Goal: Complete application form

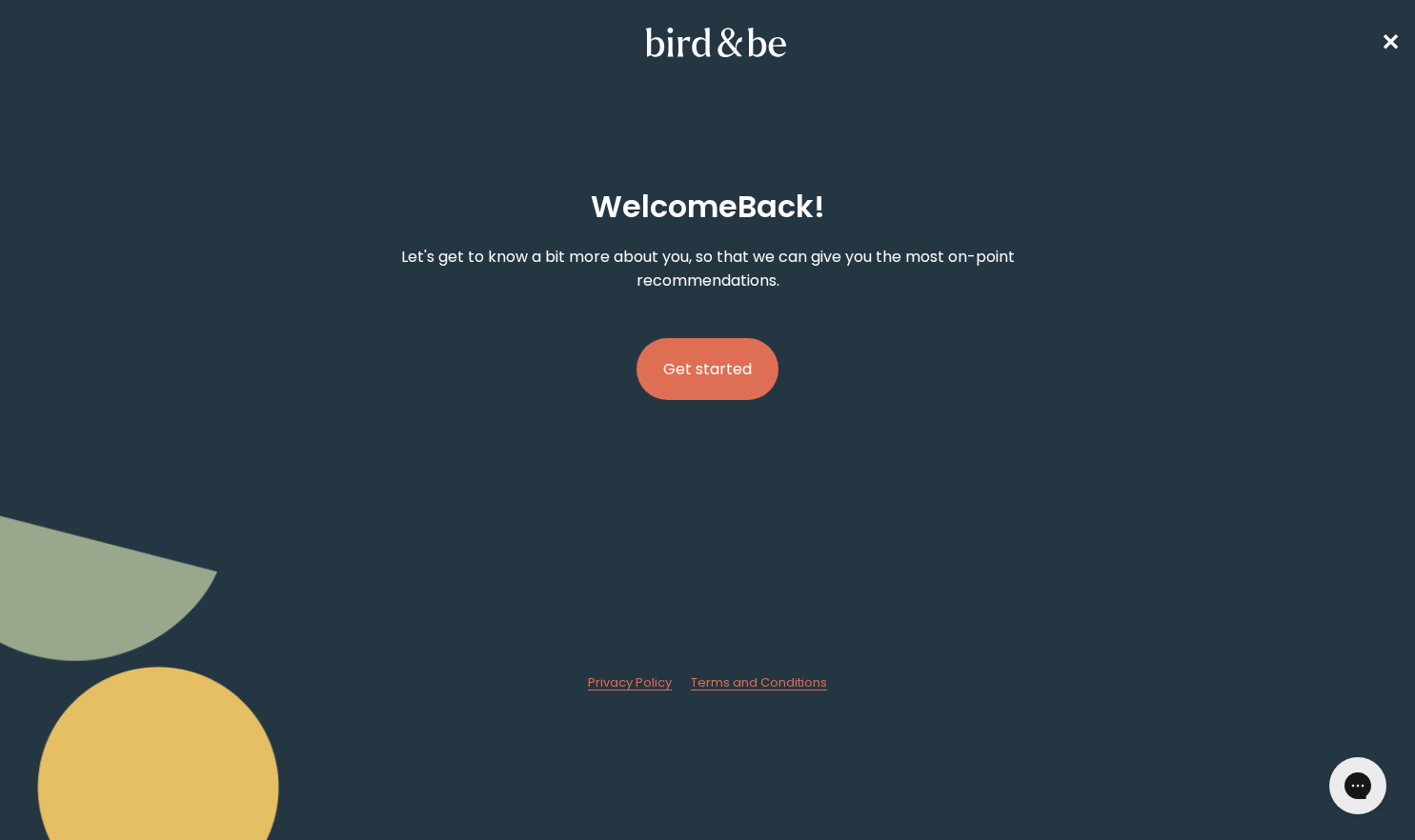
click at [723, 370] on button "Get started" at bounding box center [708, 368] width 142 height 62
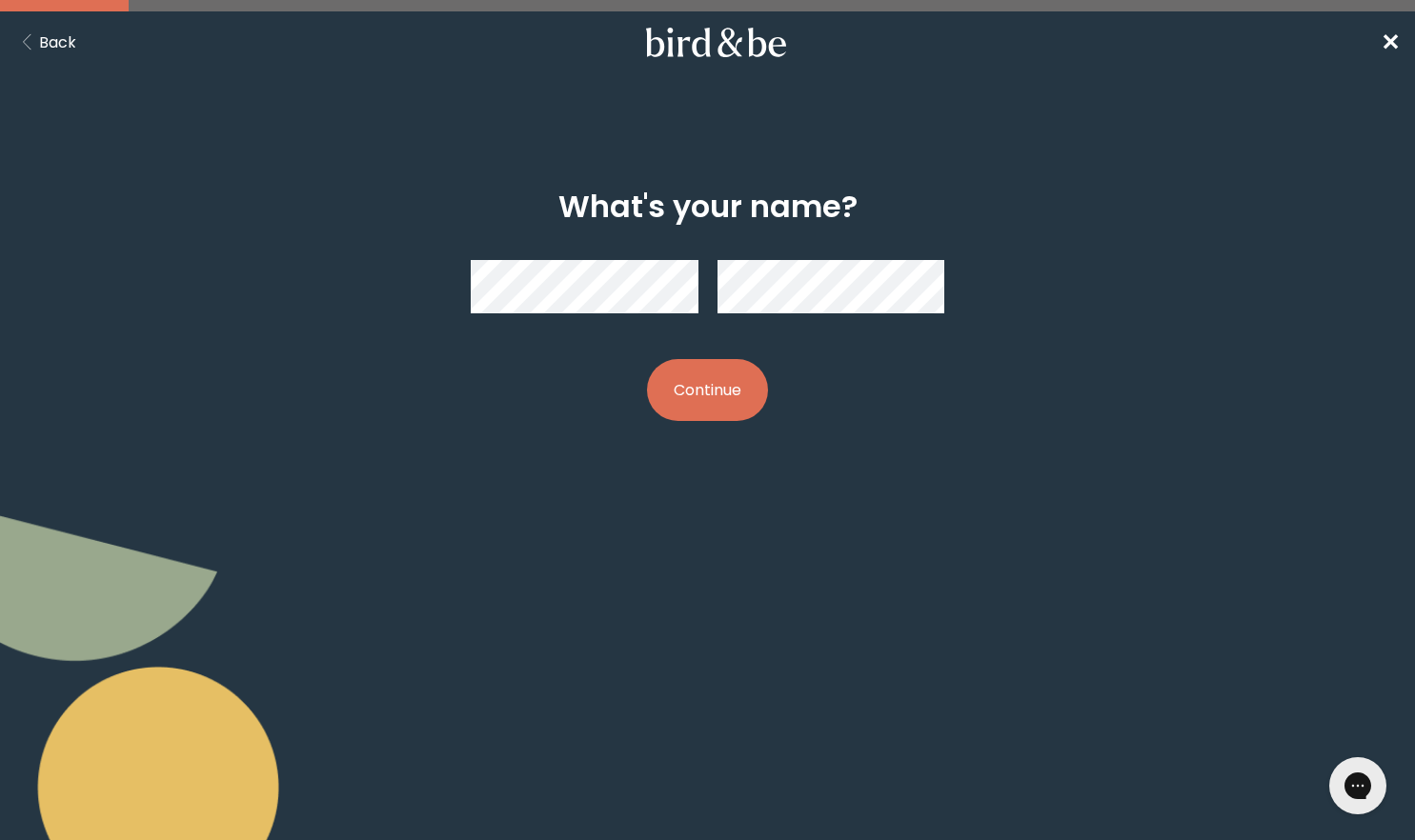
click at [720, 409] on button "Continue" at bounding box center [708, 389] width 121 height 62
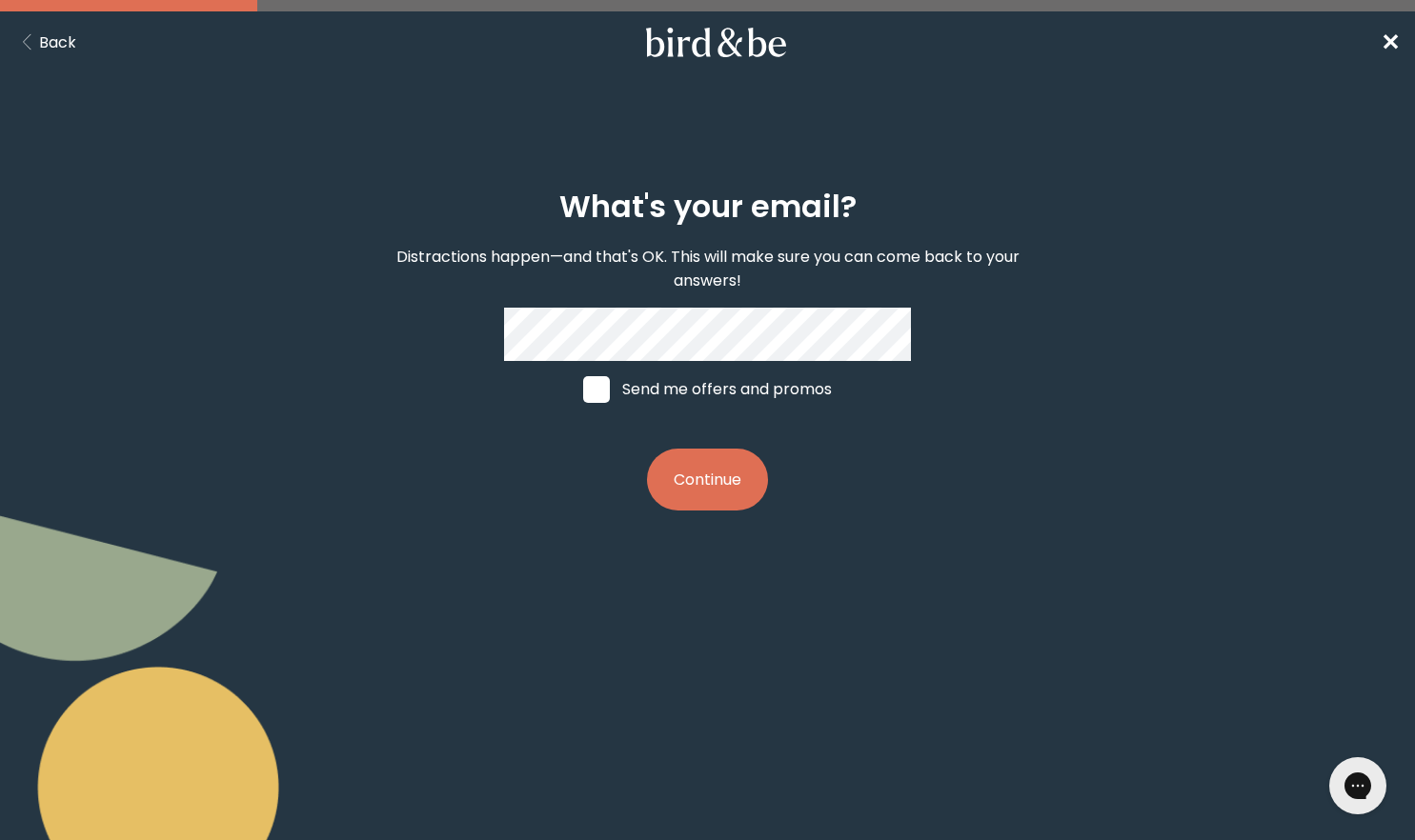
click at [729, 482] on button "Continue" at bounding box center [708, 479] width 121 height 62
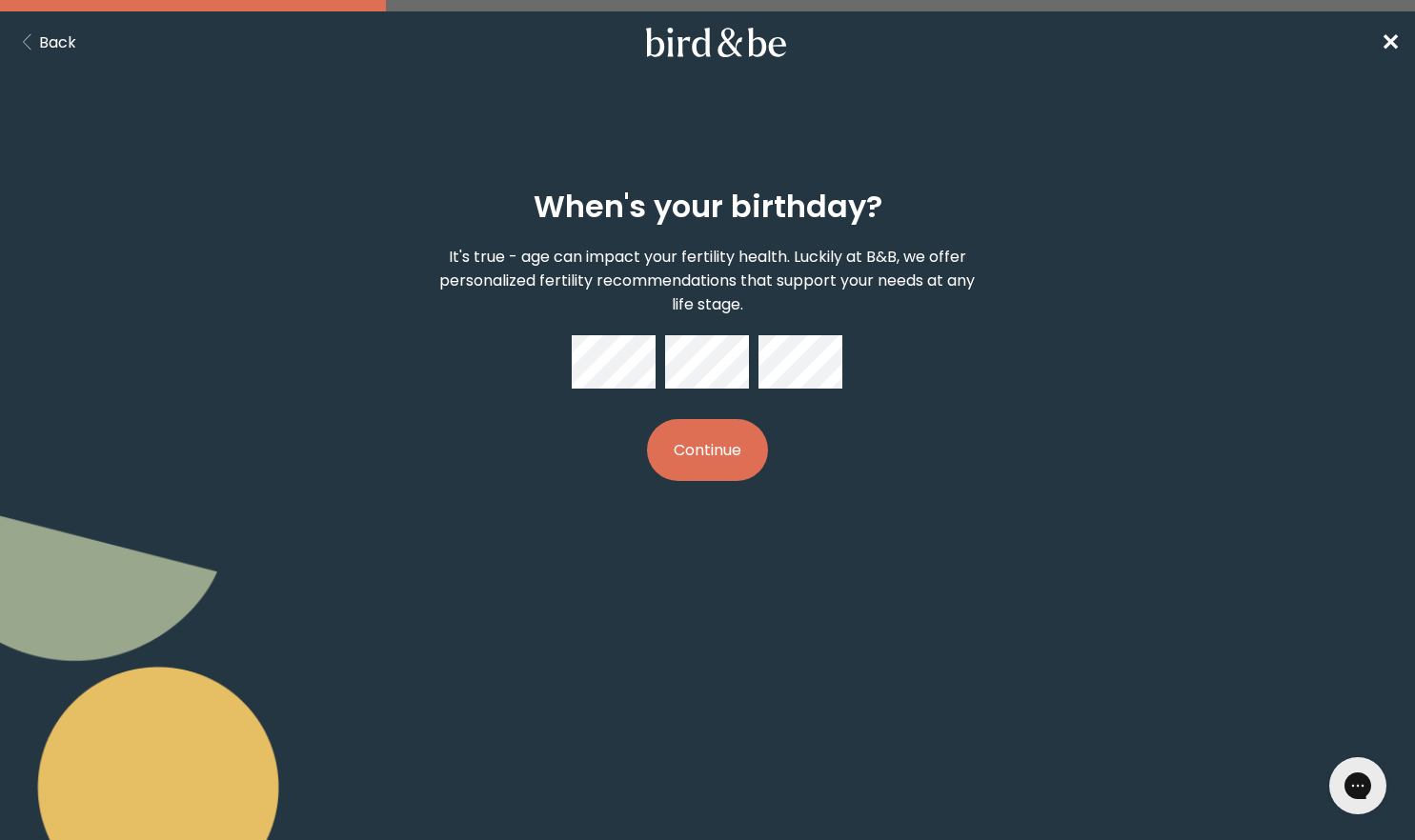
click at [711, 451] on button "Continue" at bounding box center [708, 450] width 121 height 62
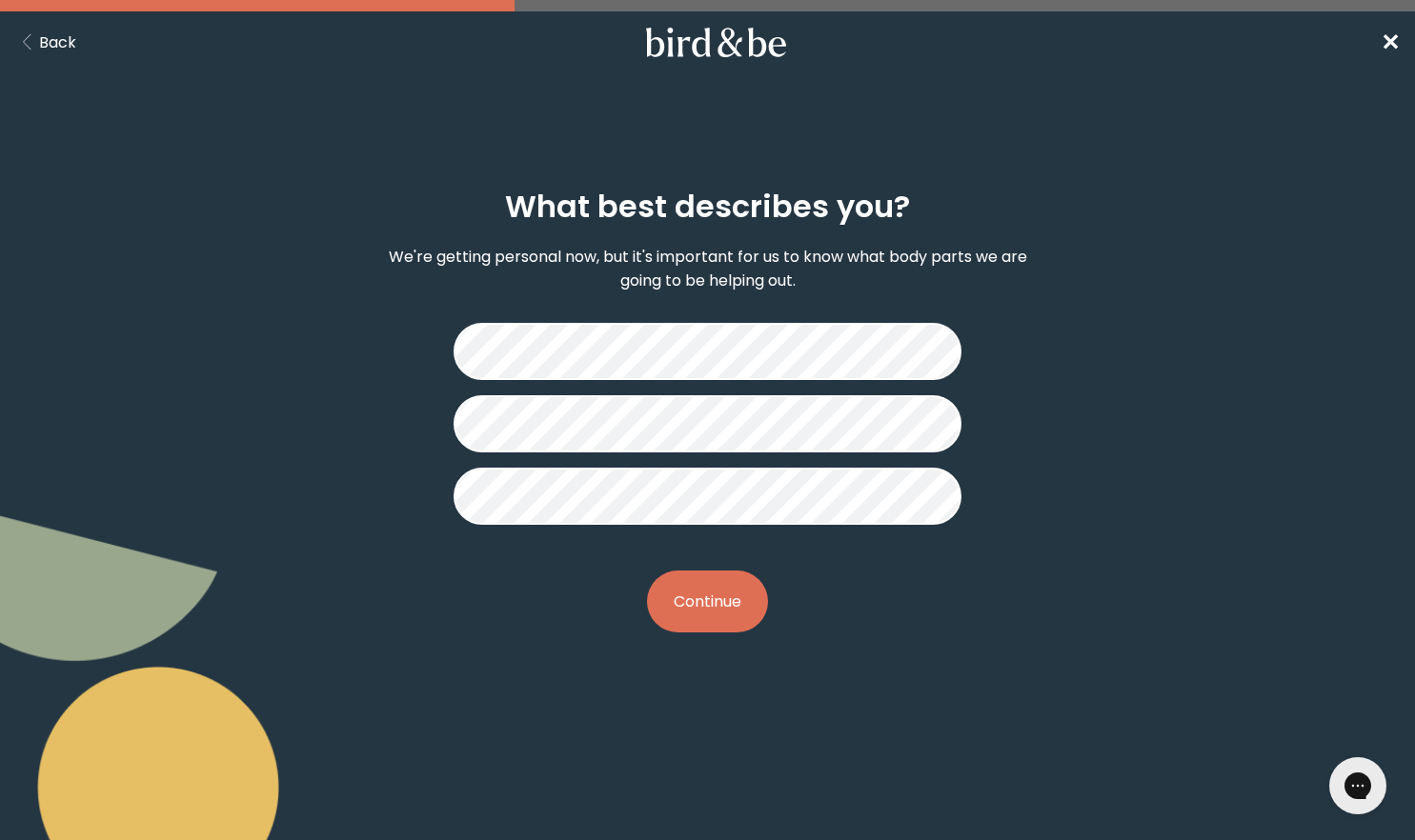
click at [765, 599] on button "Continue" at bounding box center [708, 601] width 121 height 62
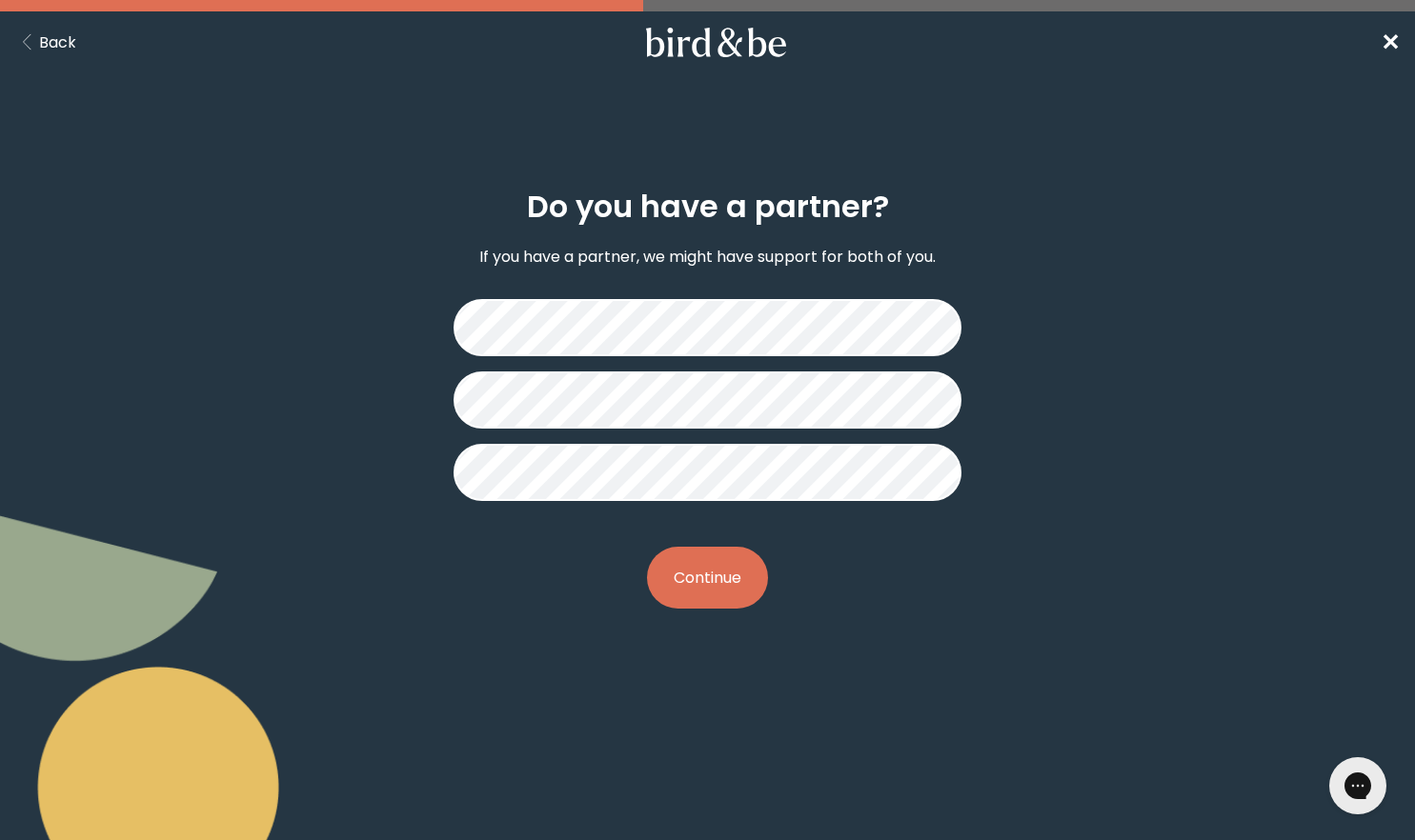
click at [738, 575] on button "Continue" at bounding box center [708, 578] width 121 height 62
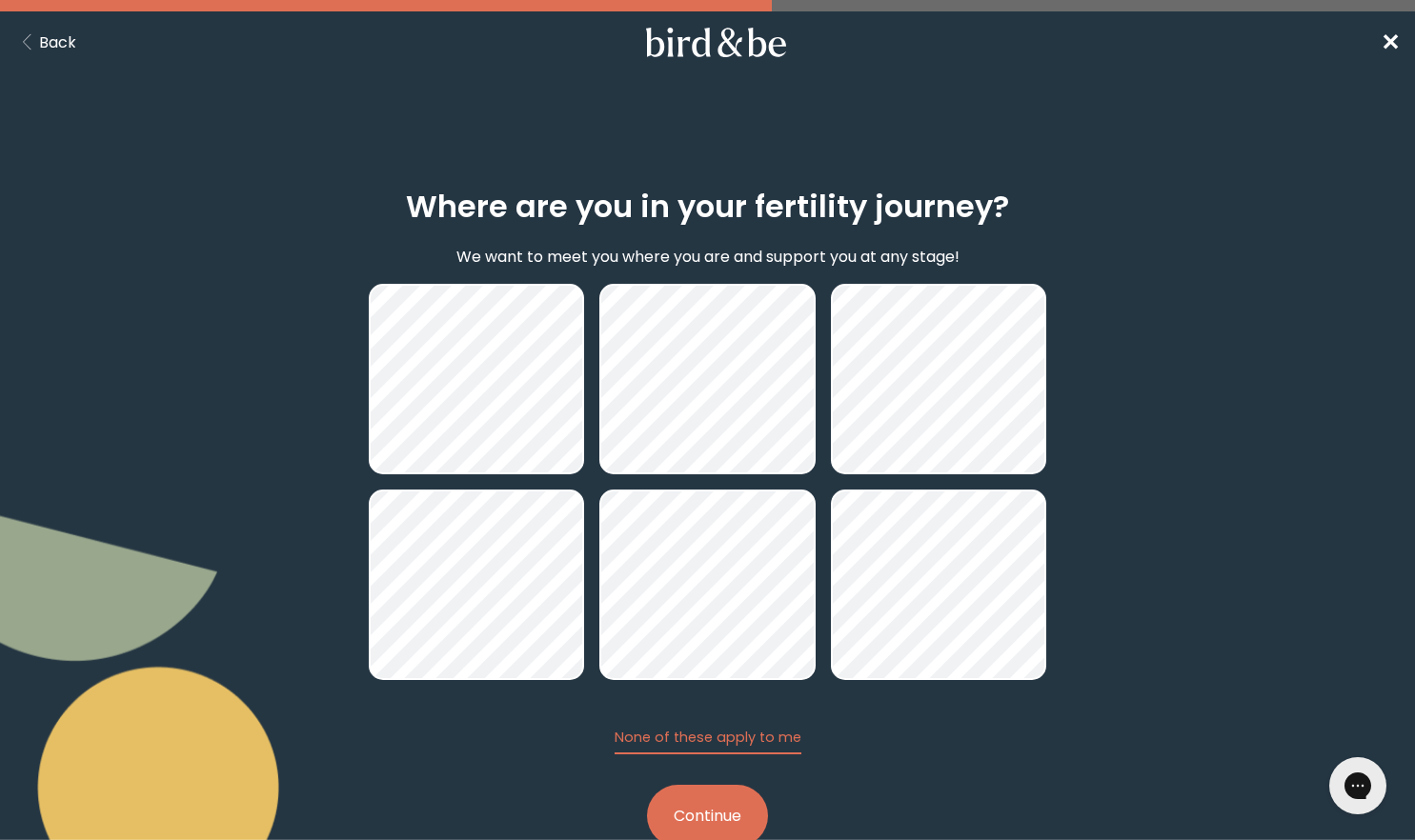
click at [705, 820] on button "Continue" at bounding box center [708, 815] width 121 height 62
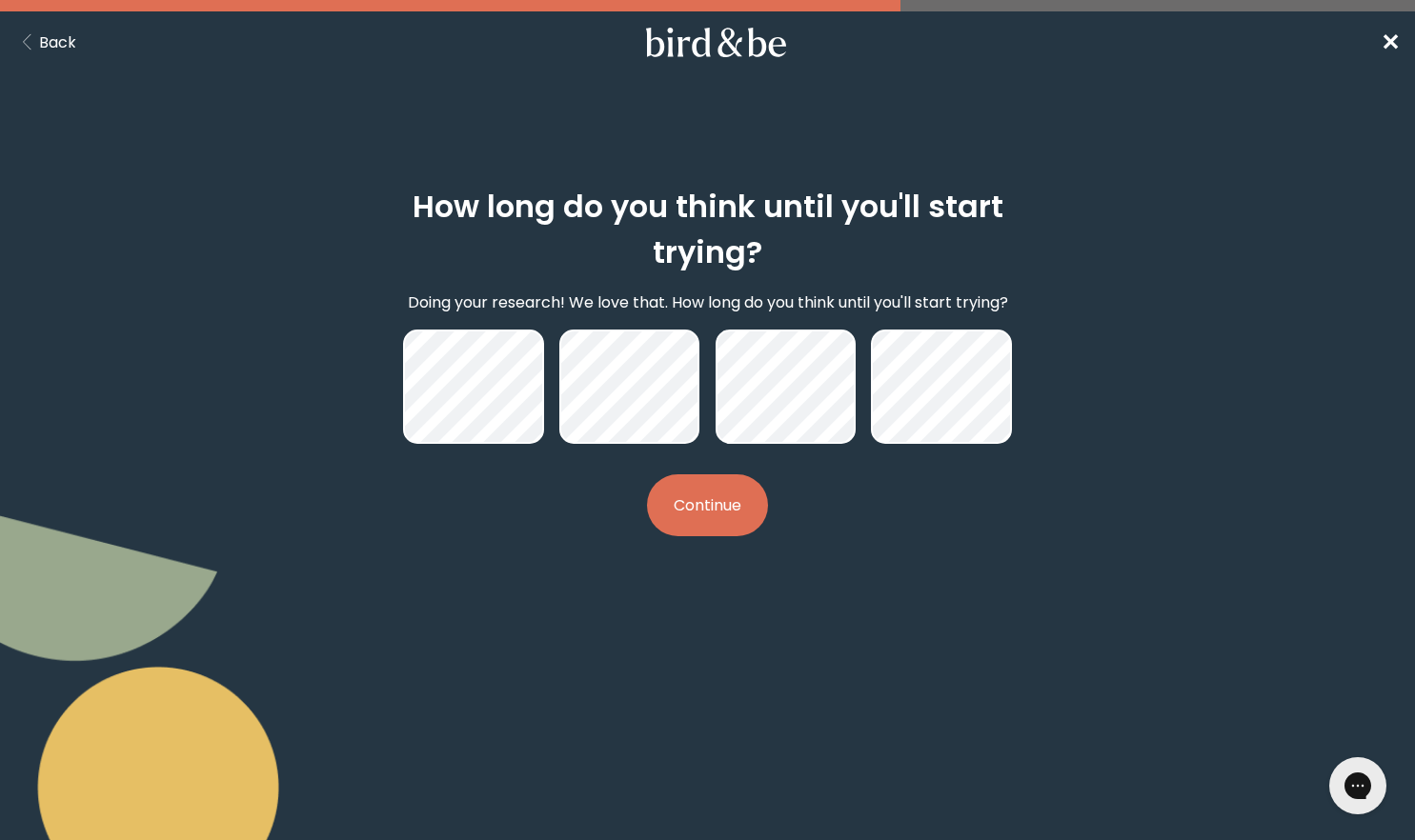
click at [710, 503] on button "Continue" at bounding box center [708, 505] width 121 height 62
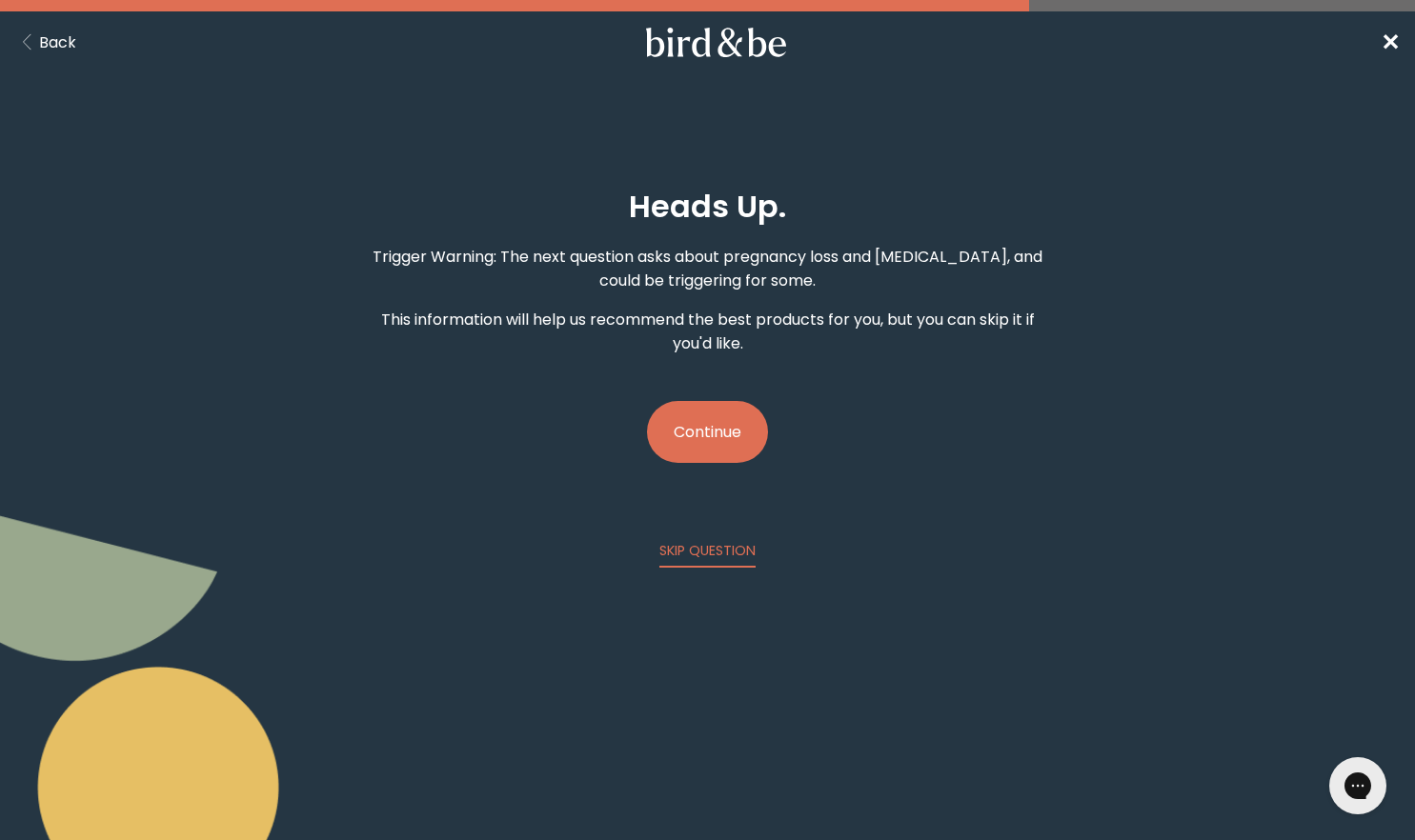
click at [719, 427] on button "Continue" at bounding box center [708, 431] width 121 height 62
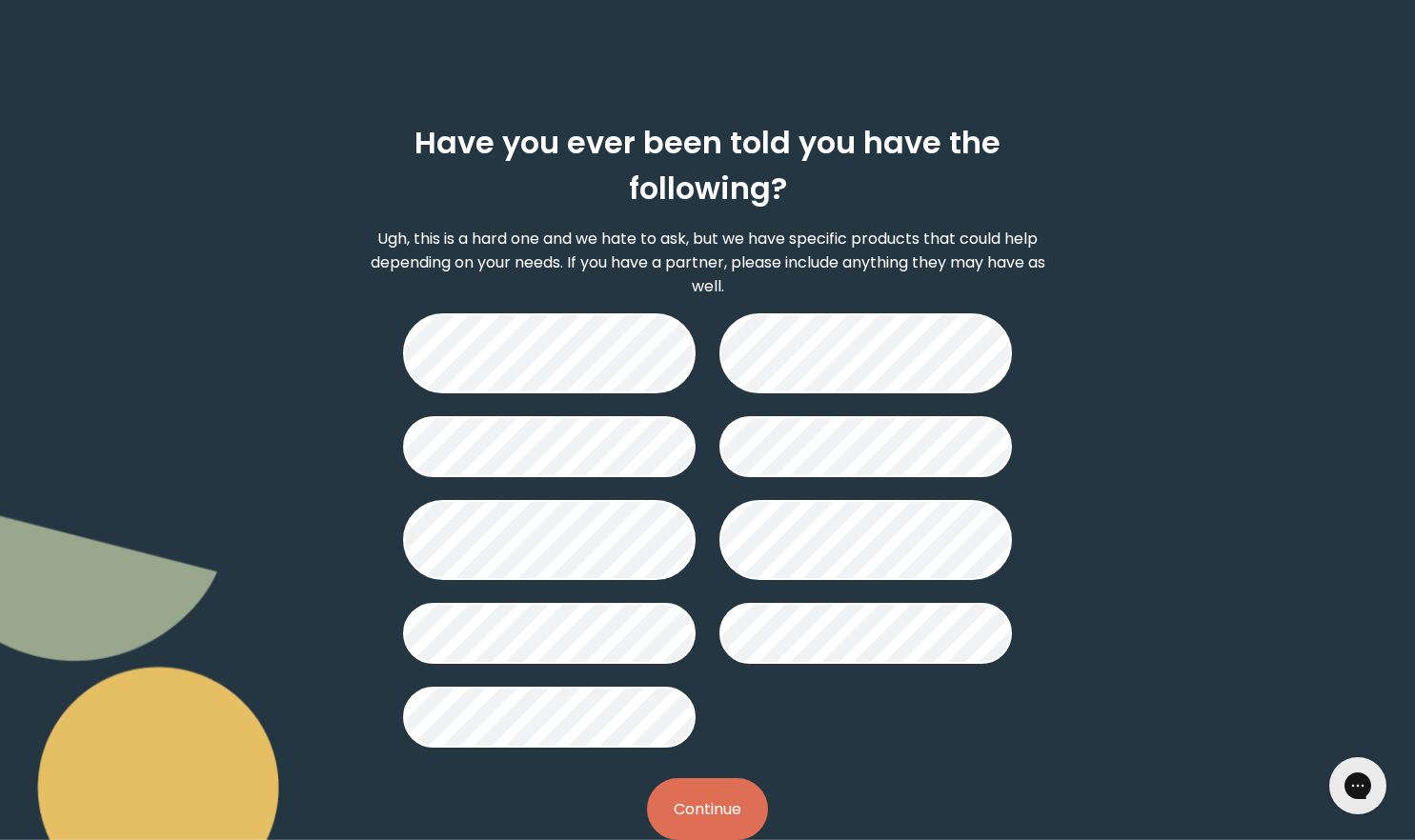
scroll to position [105, 0]
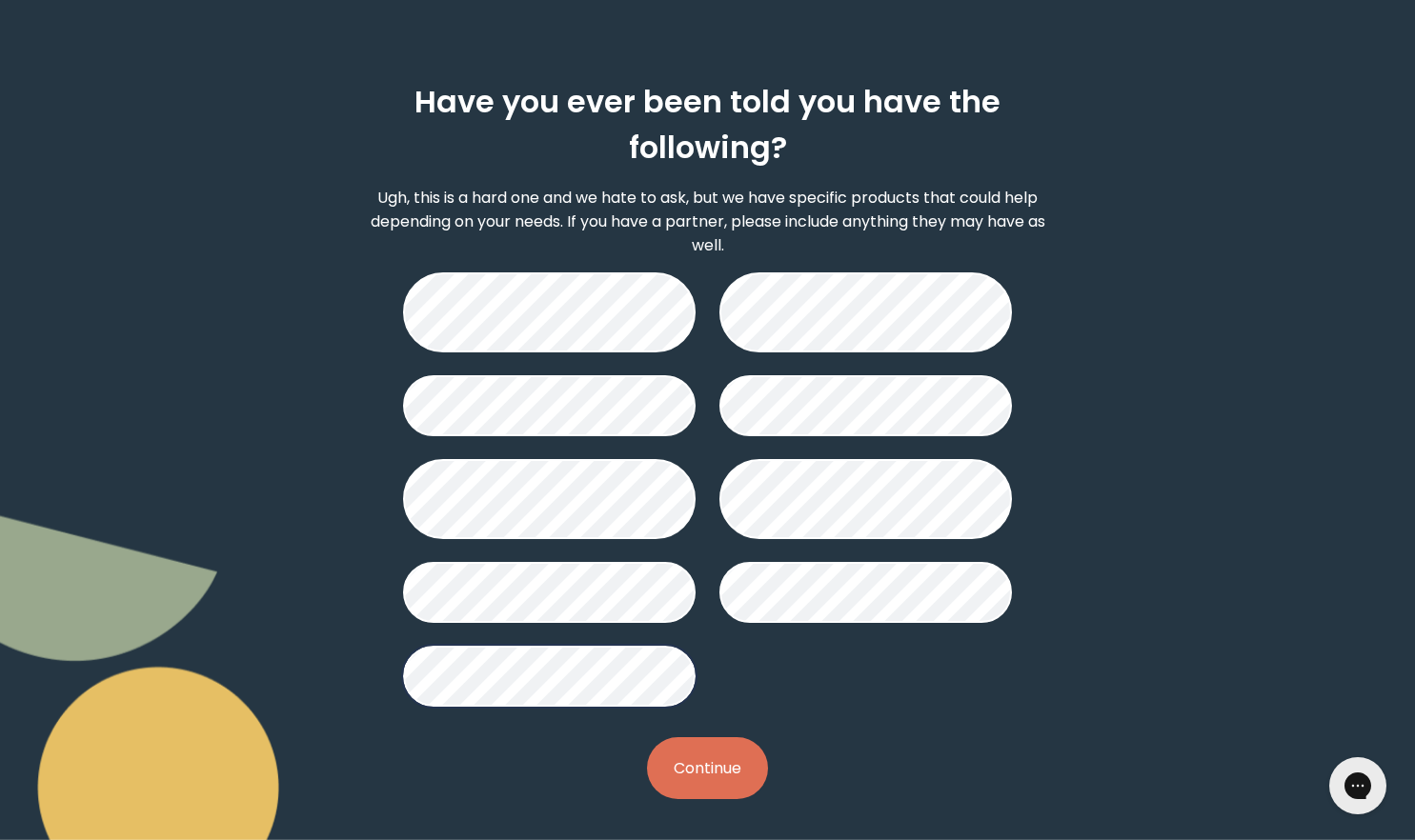
click at [727, 773] on button "Continue" at bounding box center [708, 767] width 121 height 62
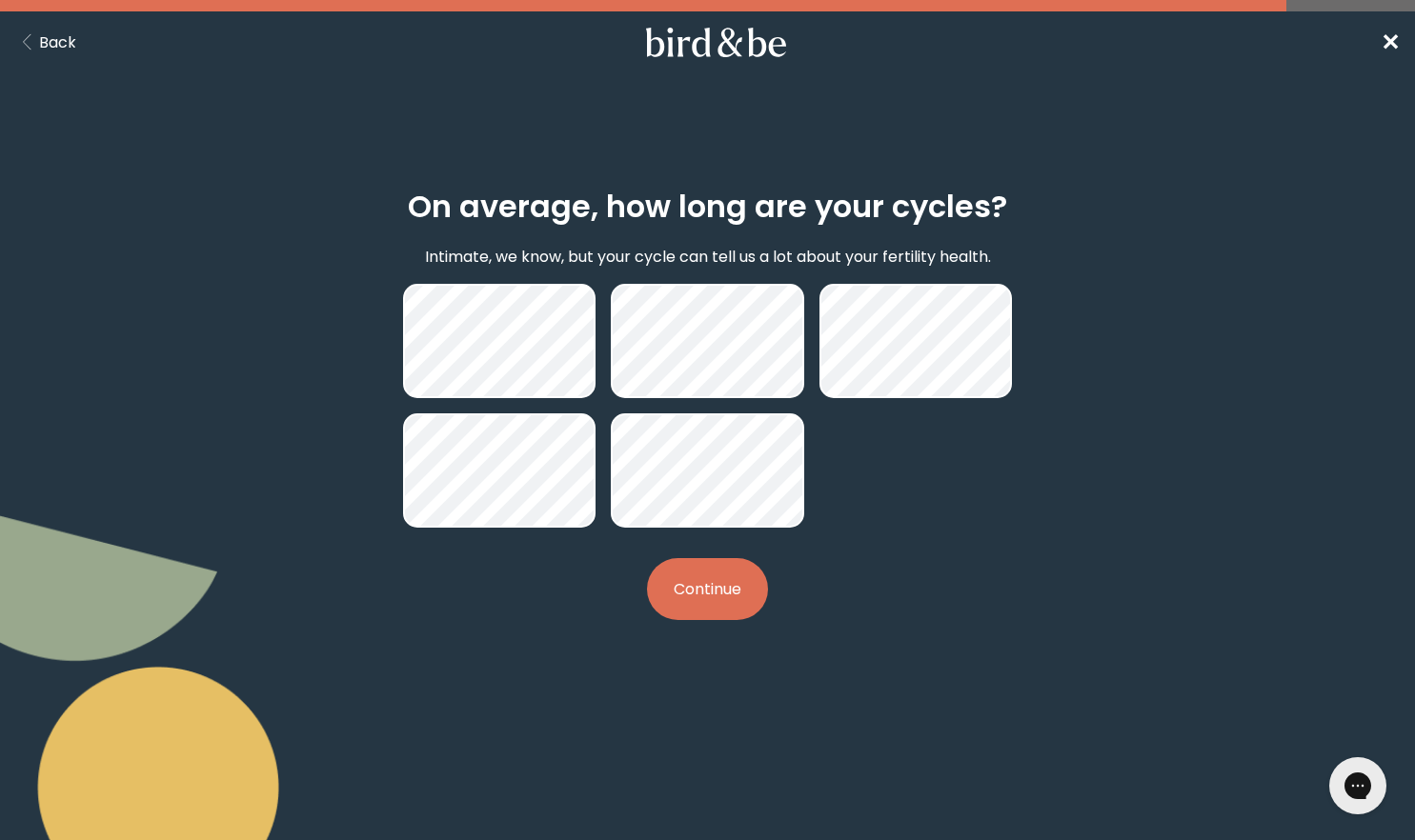
click at [728, 579] on button "Continue" at bounding box center [708, 589] width 121 height 62
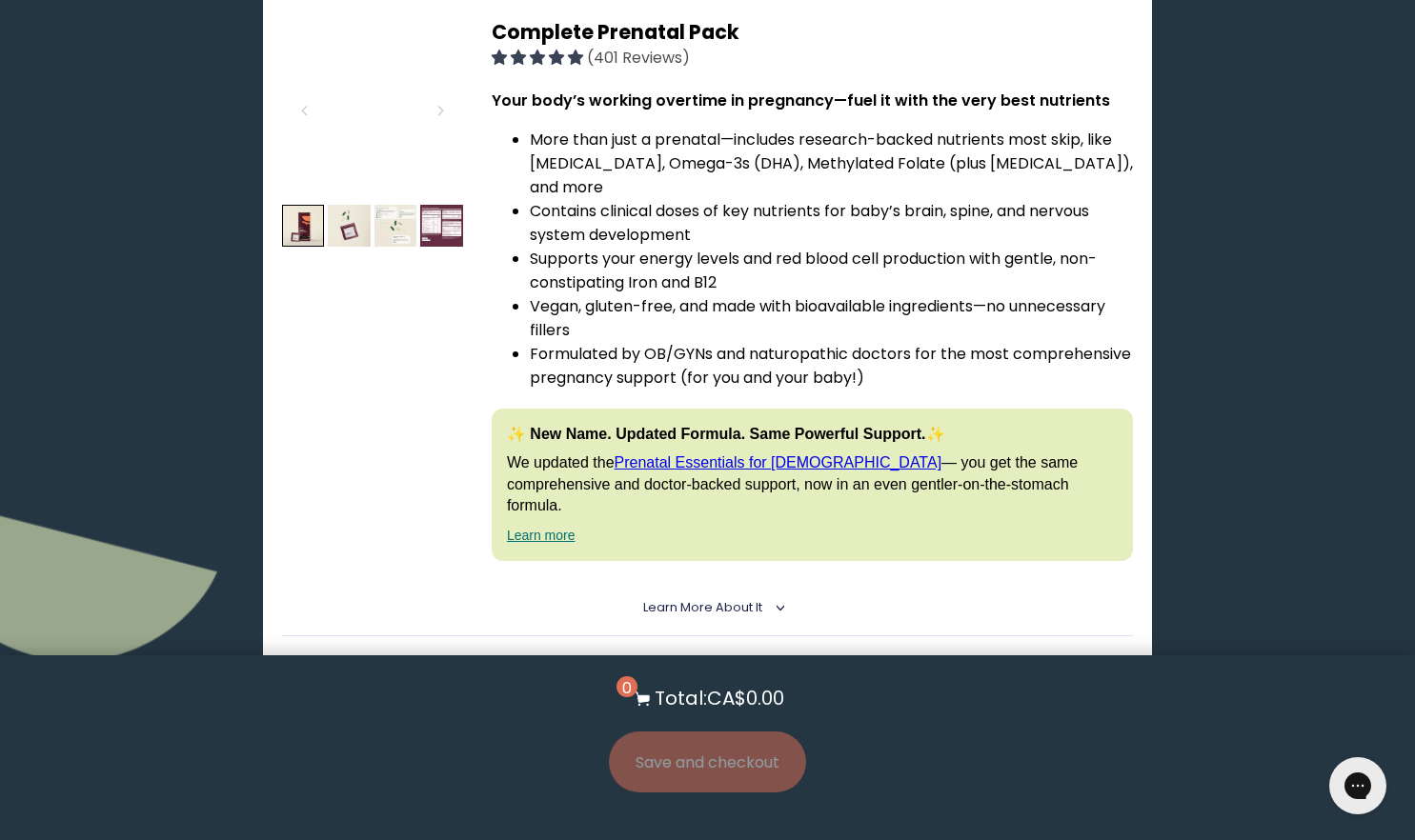
scroll to position [4924, 0]
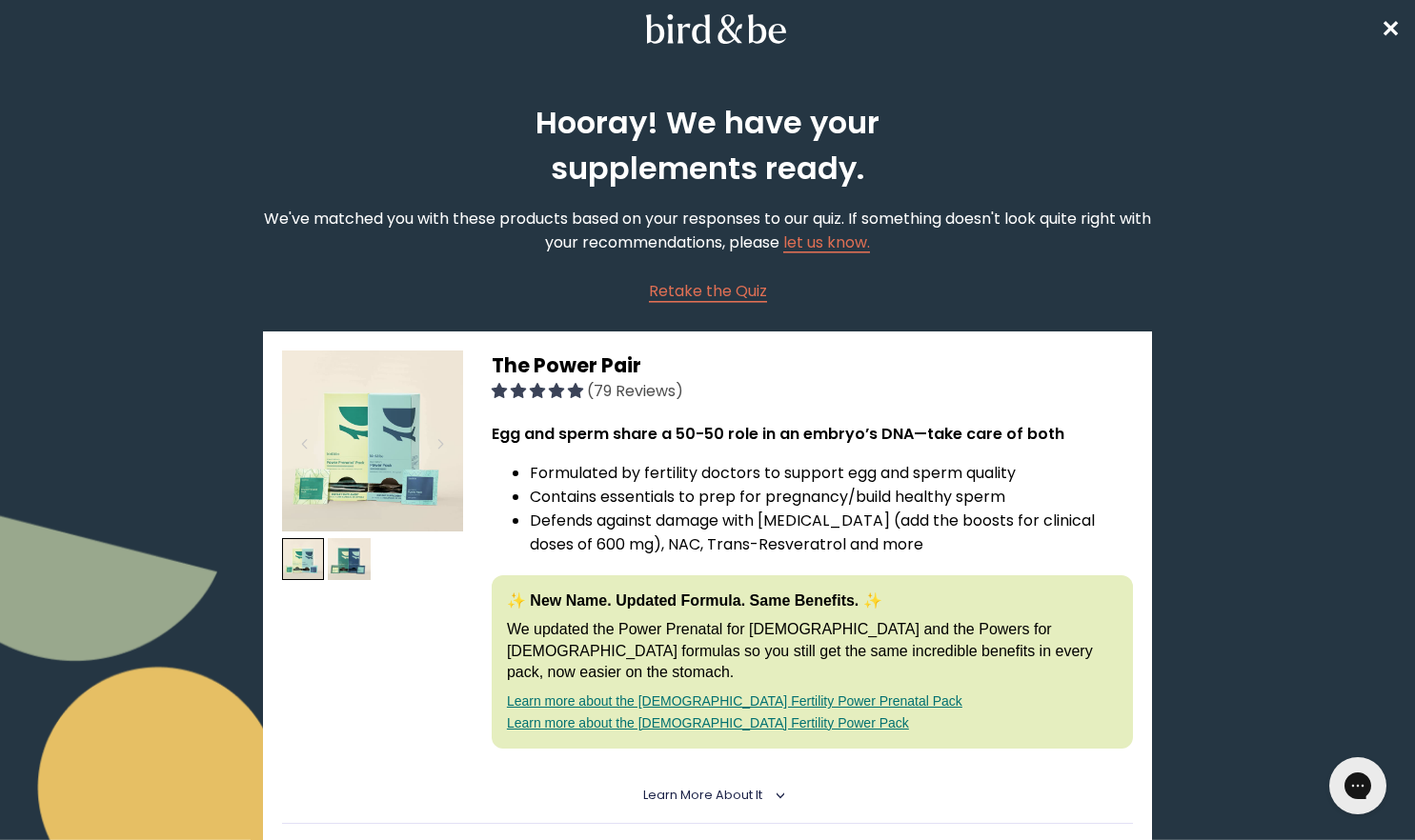
scroll to position [0, 0]
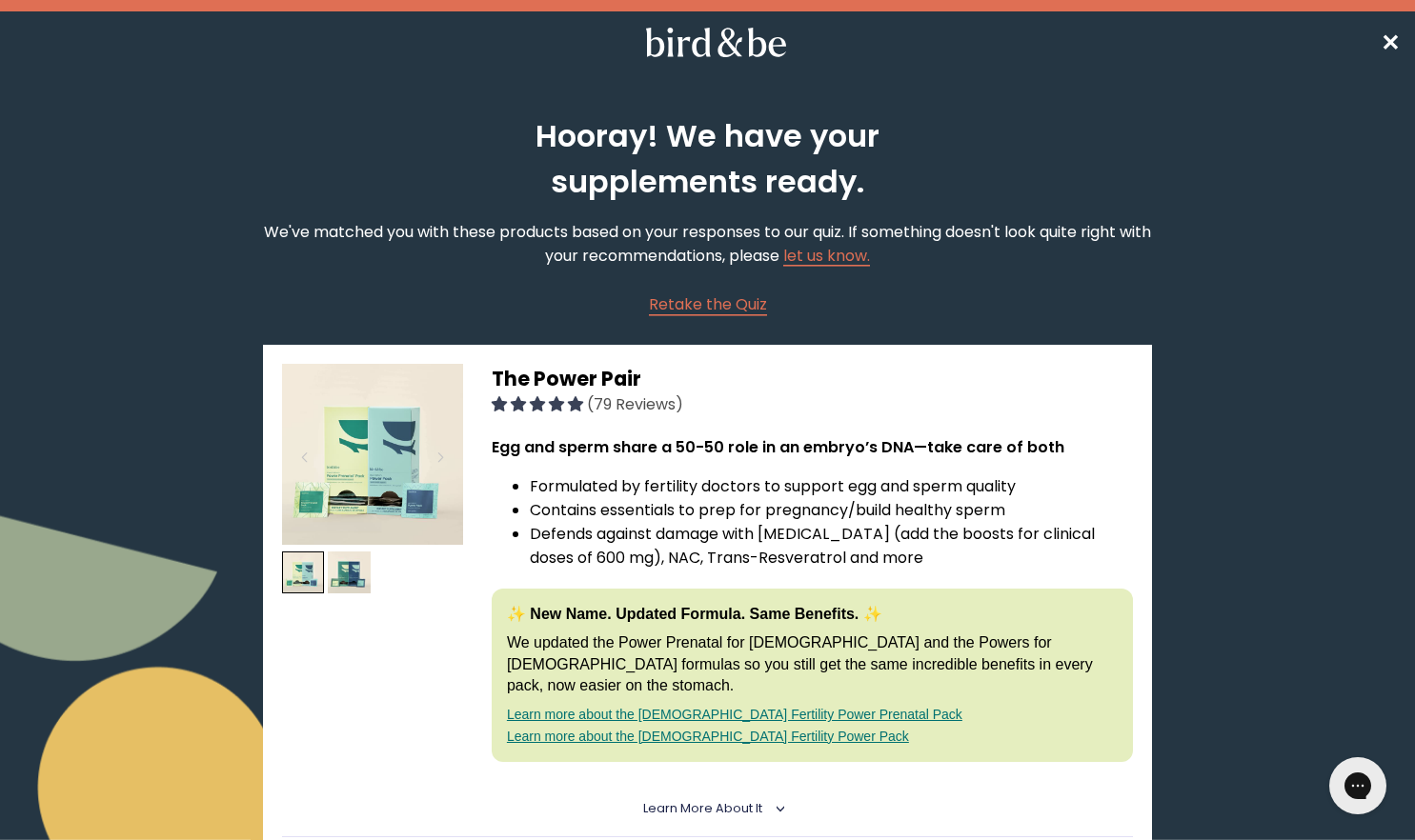
click at [1395, 52] on nav "✕" at bounding box center [708, 42] width 1415 height 61
click at [1389, 42] on span "✕" at bounding box center [1390, 42] width 19 height 32
